Goal: Task Accomplishment & Management: Use online tool/utility

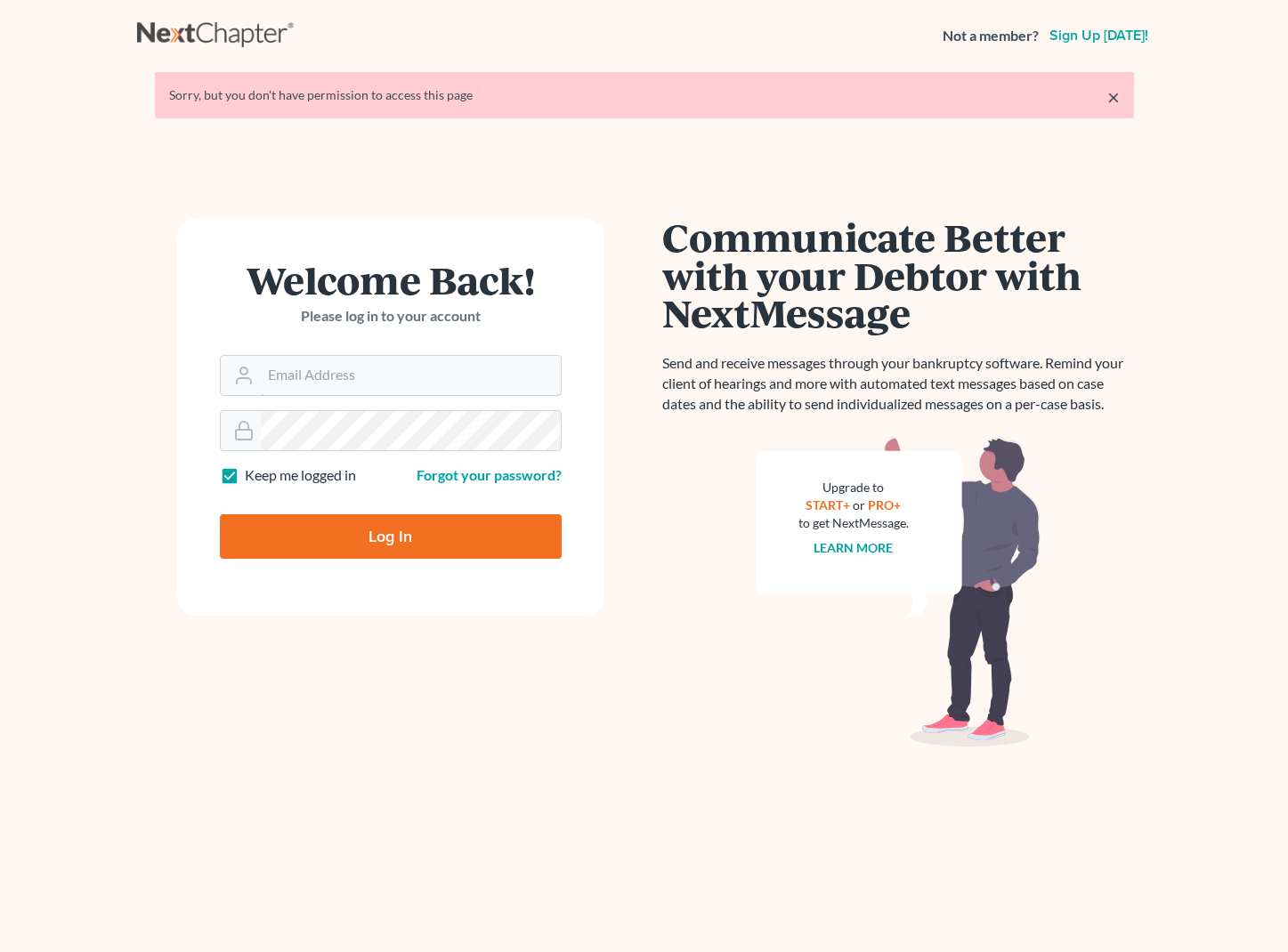
type input "[EMAIL_ADDRESS][DOMAIN_NAME]"
click at [389, 535] on input "Log In" at bounding box center [390, 536] width 342 height 45
type input "Thinking..."
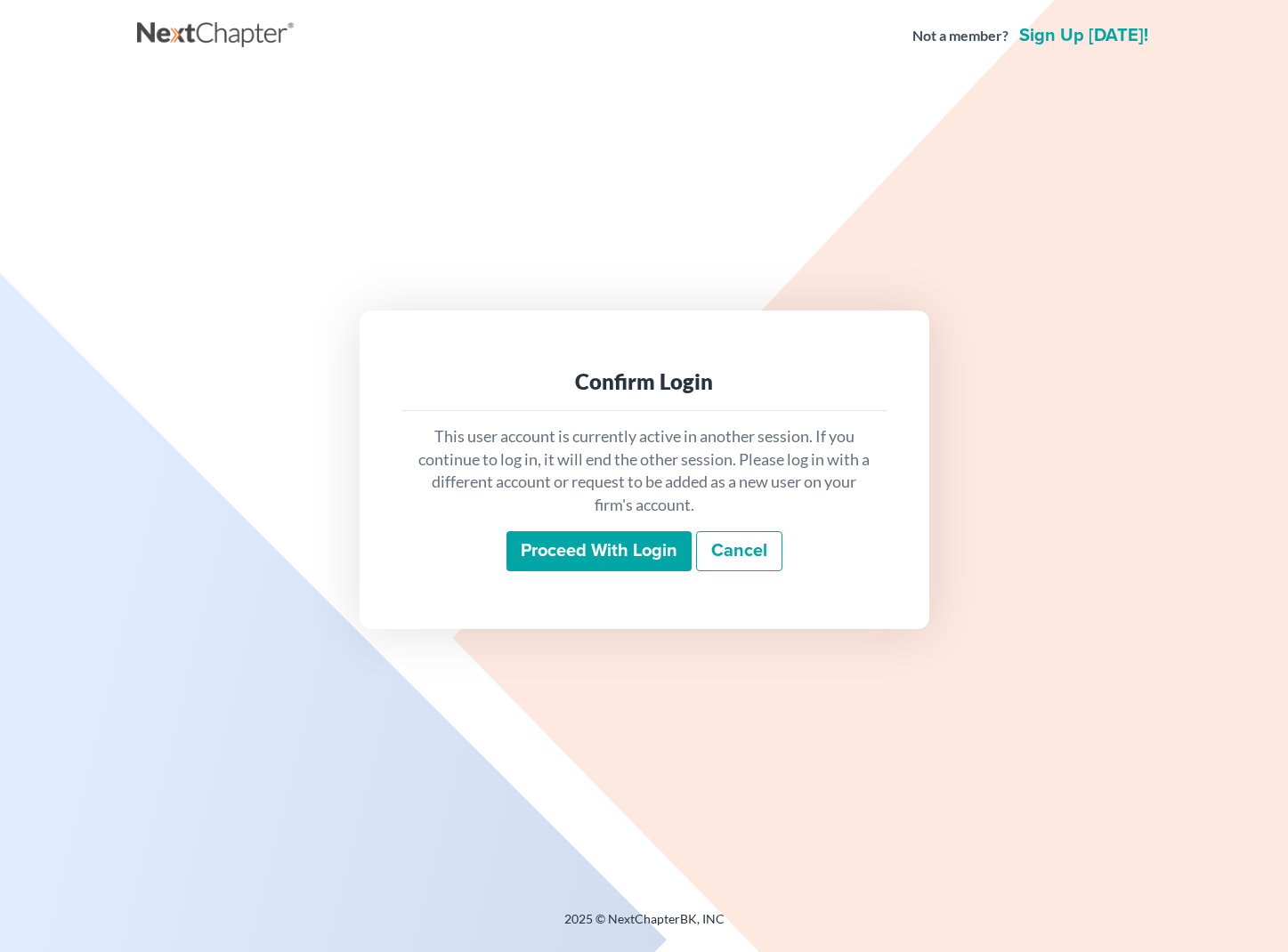
click at [560, 560] on input "Proceed with login" at bounding box center [598, 551] width 185 height 41
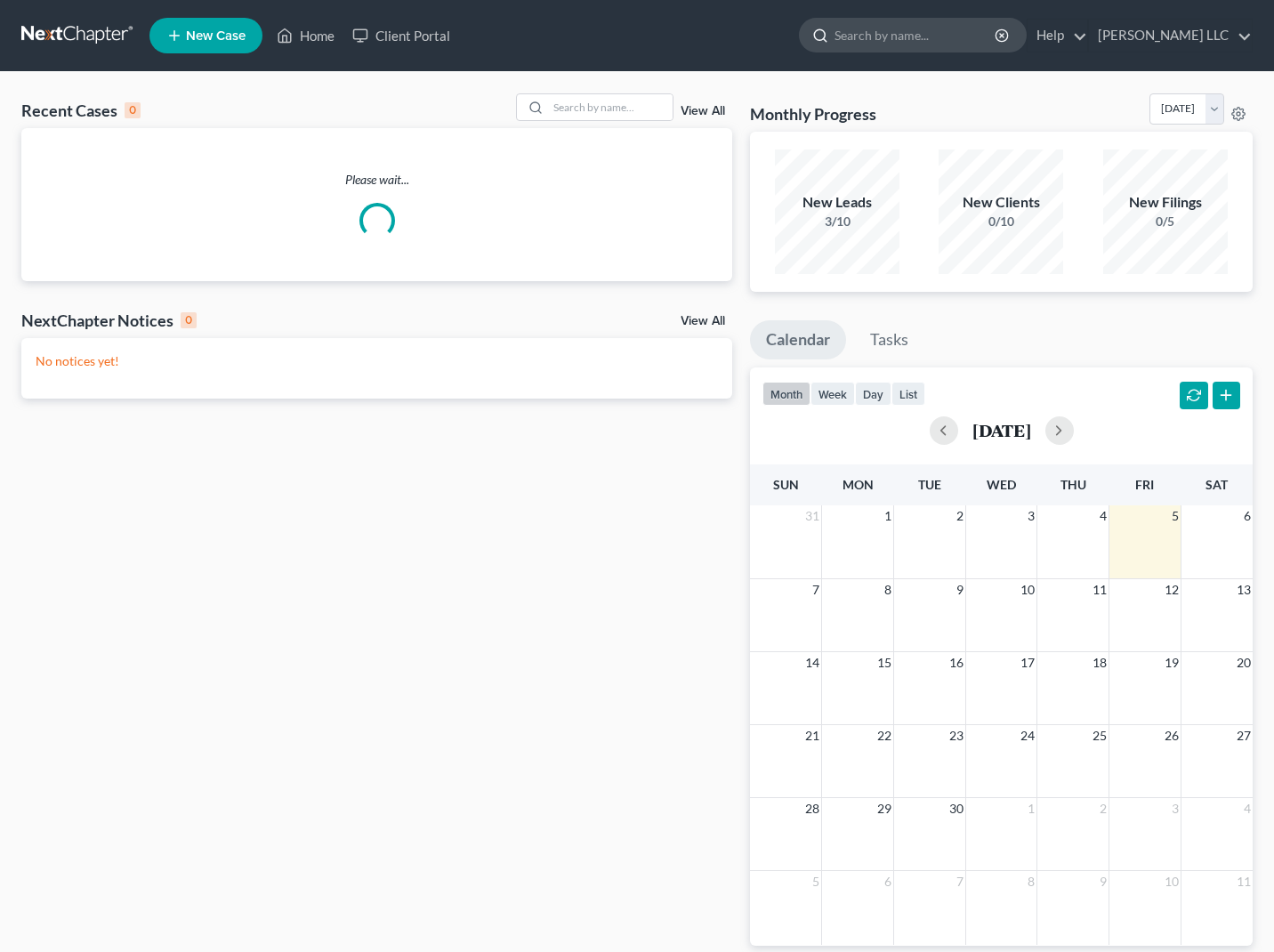
click at [858, 31] on input "search" at bounding box center [915, 35] width 162 height 33
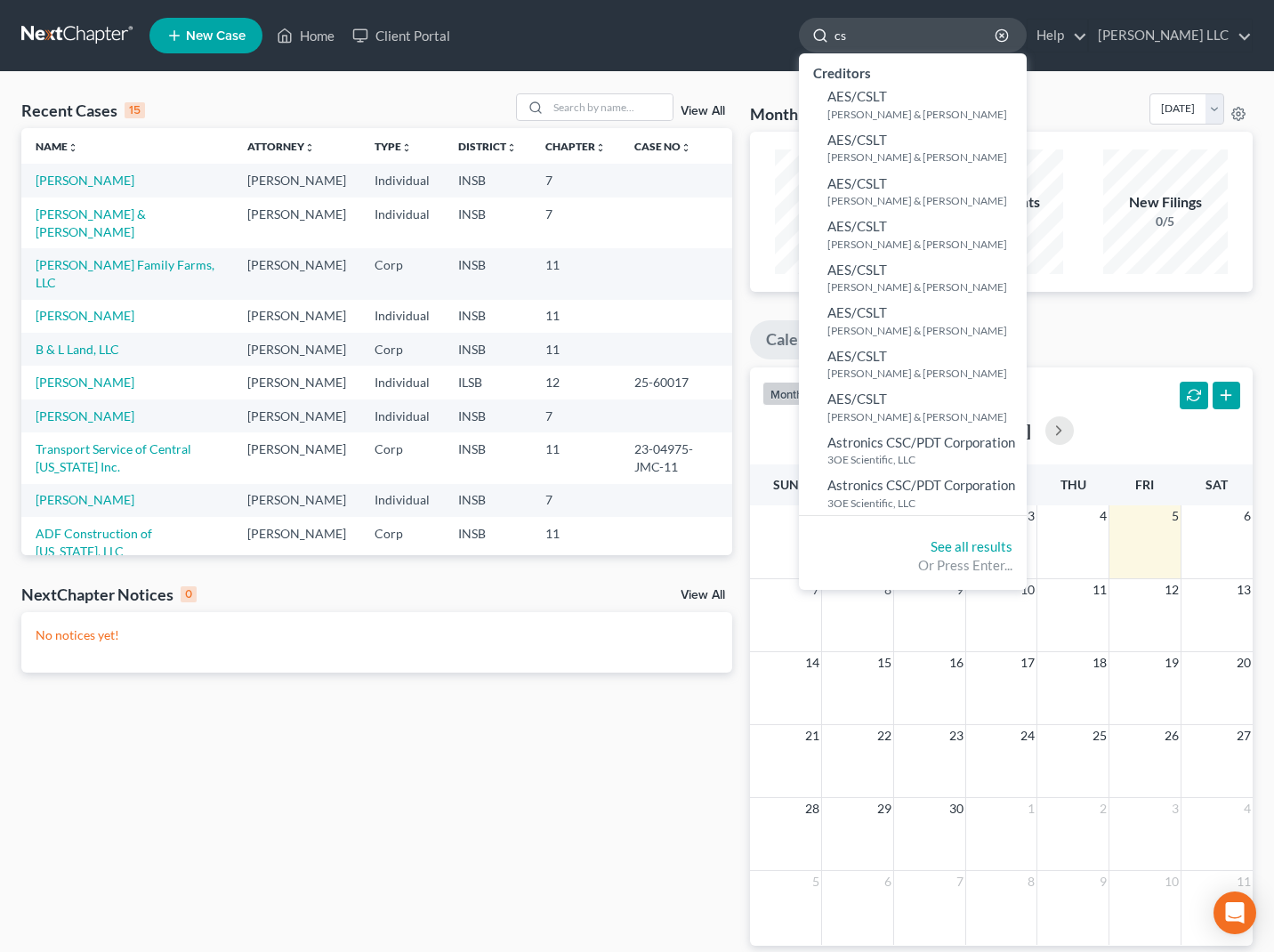
type input "csv"
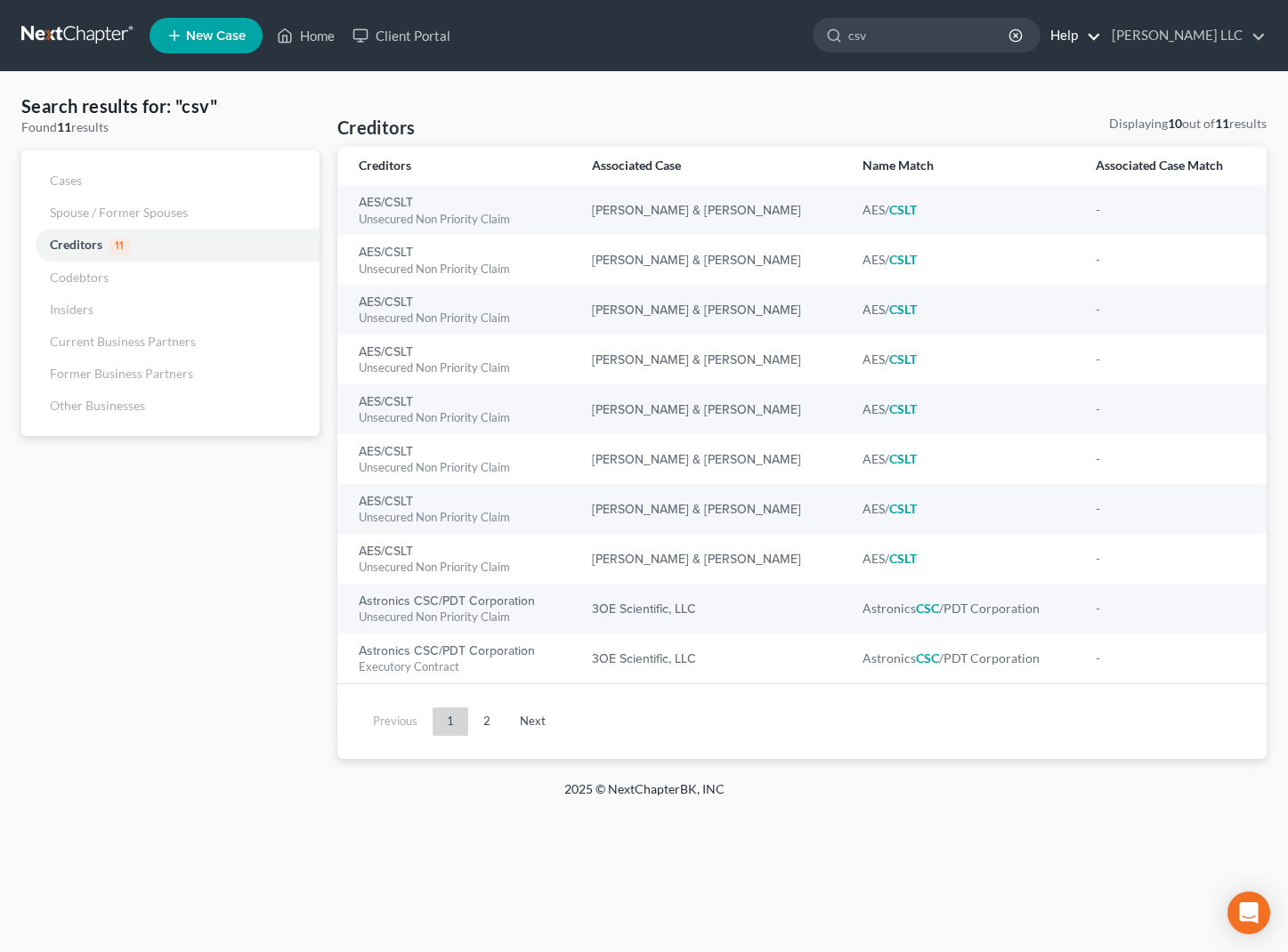
click at [1057, 35] on link "Help" at bounding box center [1071, 36] width 59 height 32
click at [1022, 74] on link "Help Center" at bounding box center [1029, 73] width 142 height 31
click at [295, 38] on link "Home" at bounding box center [305, 36] width 75 height 32
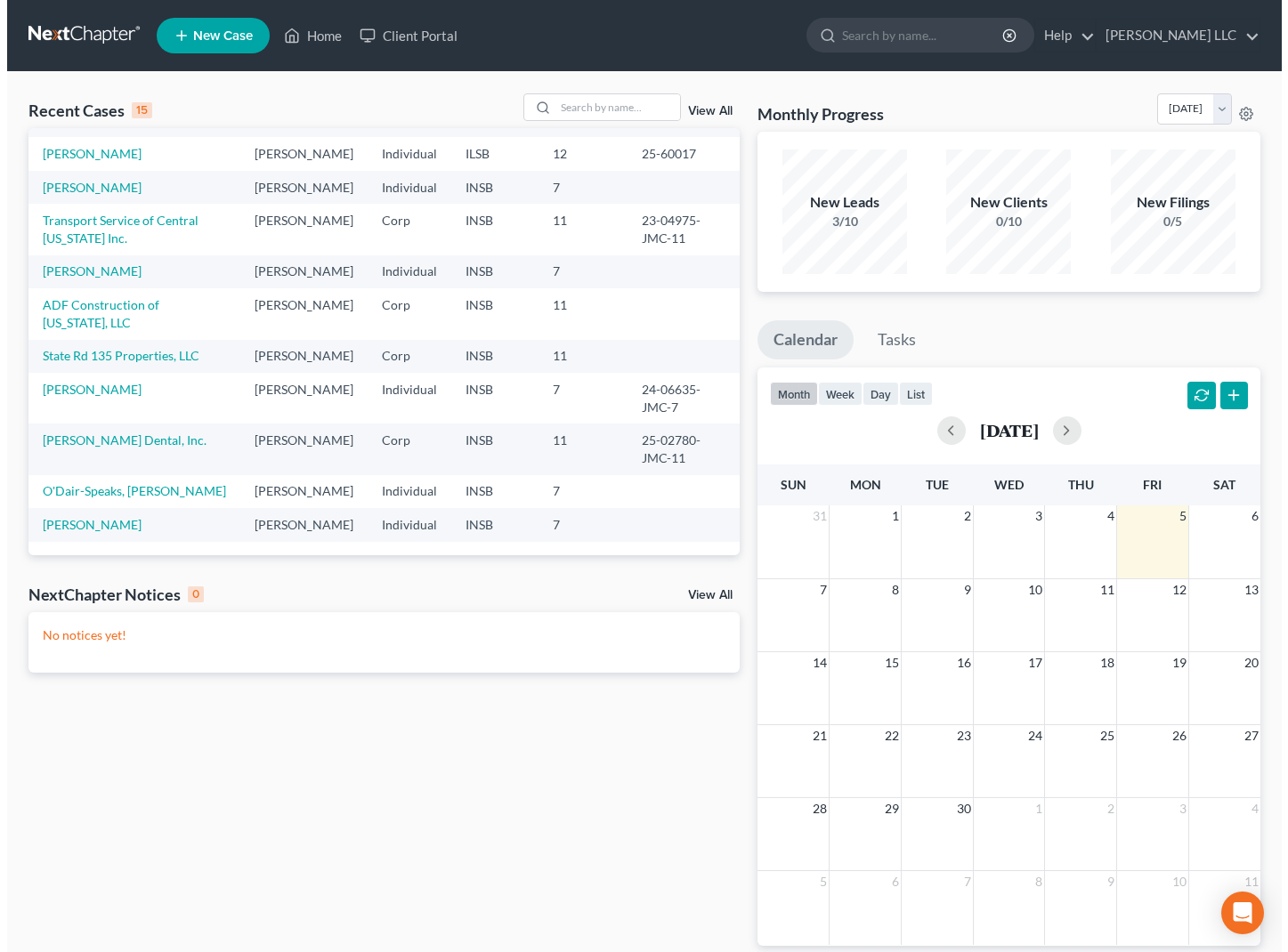
scroll to position [371, 0]
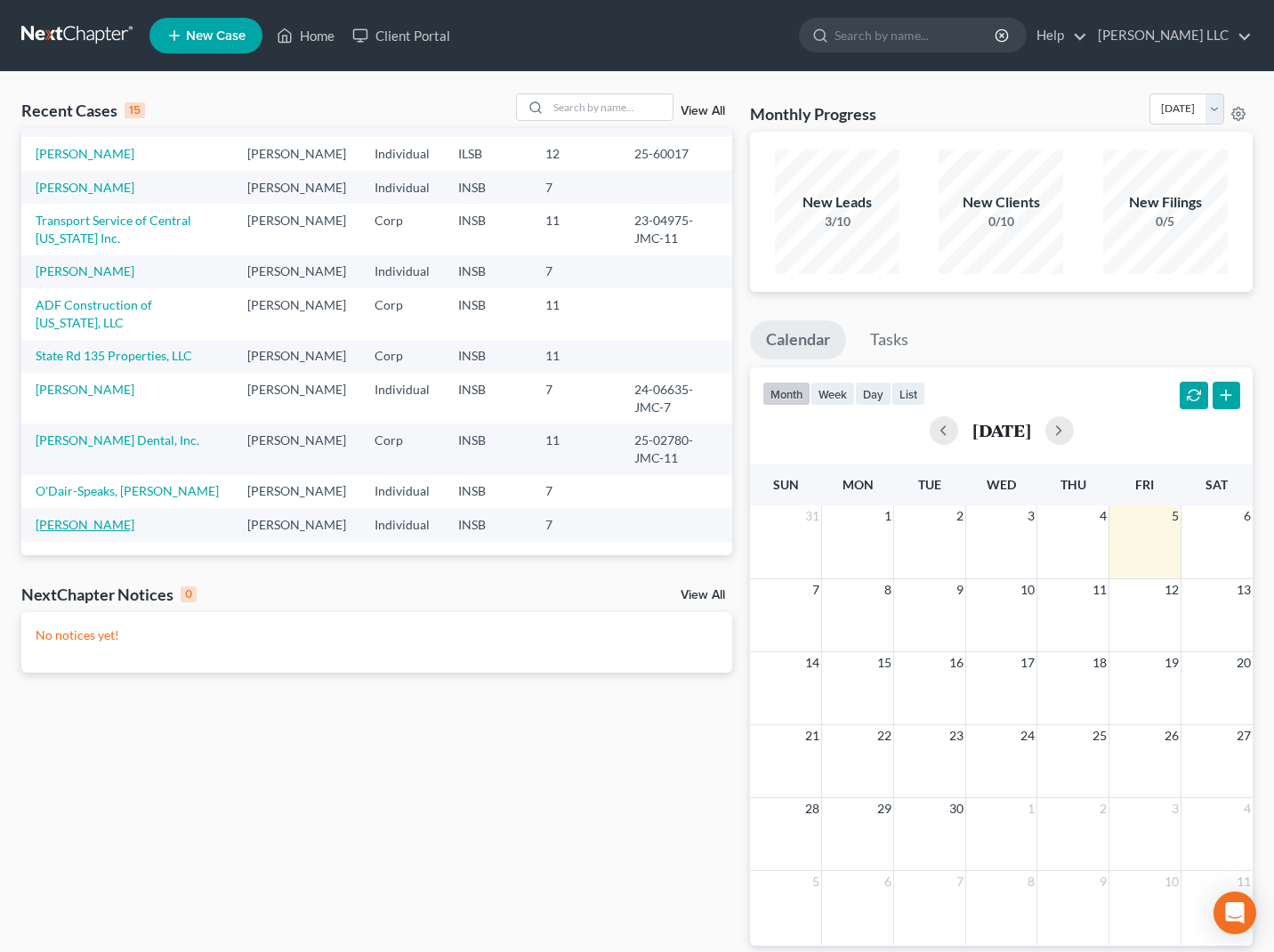
click at [94, 517] on link "Marcum, Jack" at bounding box center [85, 524] width 99 height 15
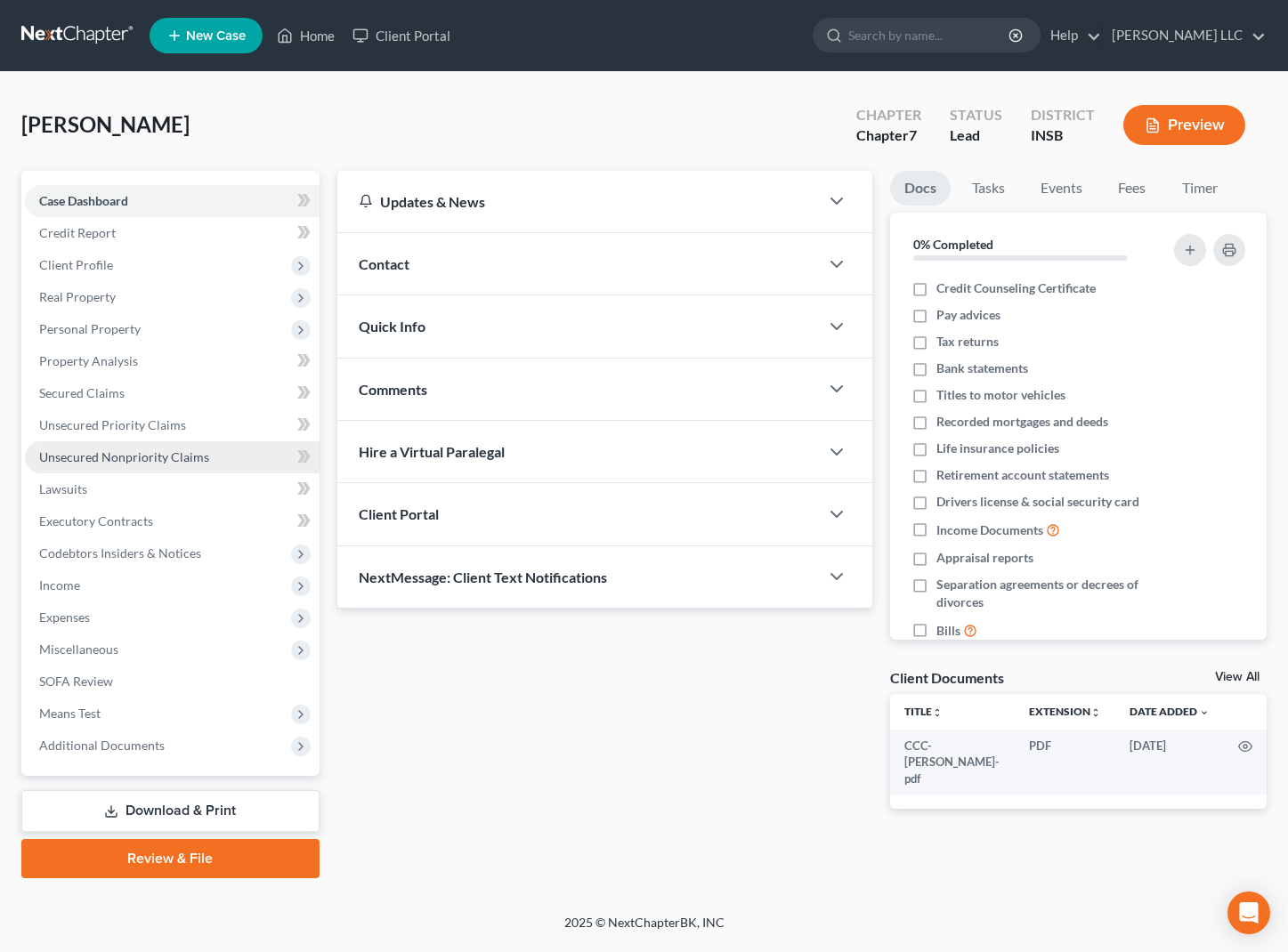
click at [162, 454] on span "Unsecured Nonpriority Claims" at bounding box center [125, 457] width 170 height 15
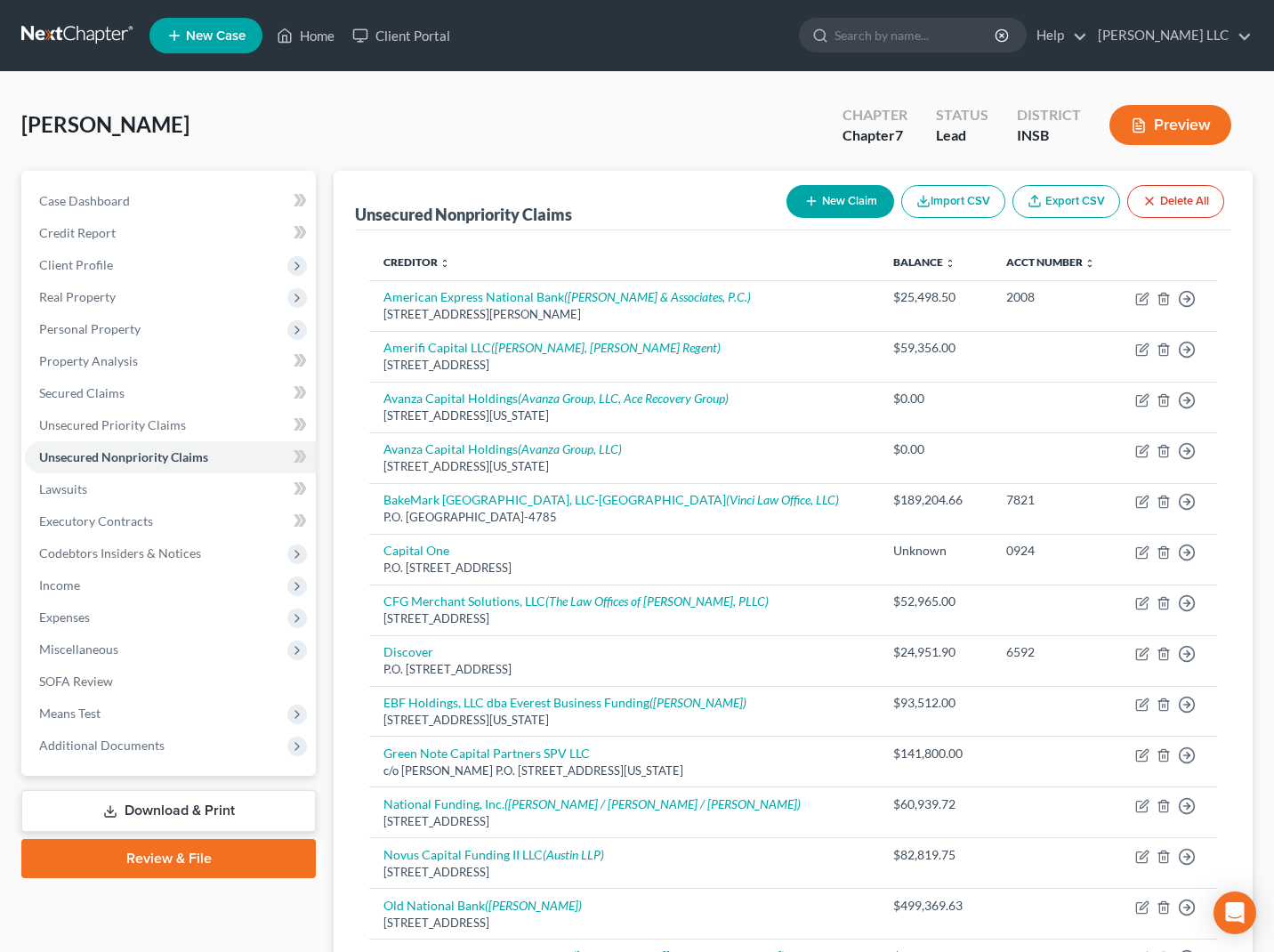
click at [947, 198] on button "Import CSV" at bounding box center [953, 201] width 104 height 33
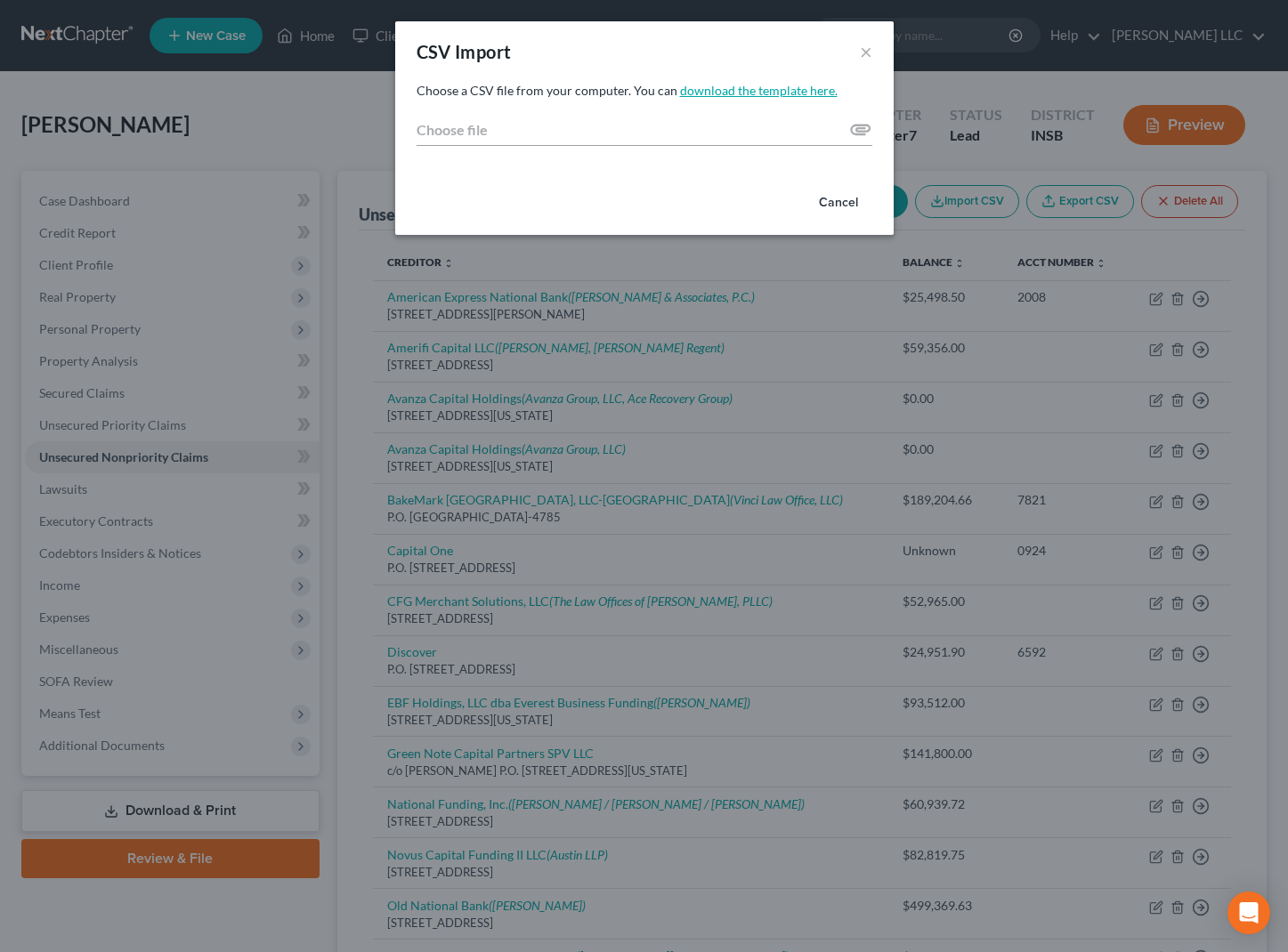
click at [730, 84] on link "download the template here." at bounding box center [758, 90] width 158 height 15
